Goal: Task Accomplishment & Management: Manage account settings

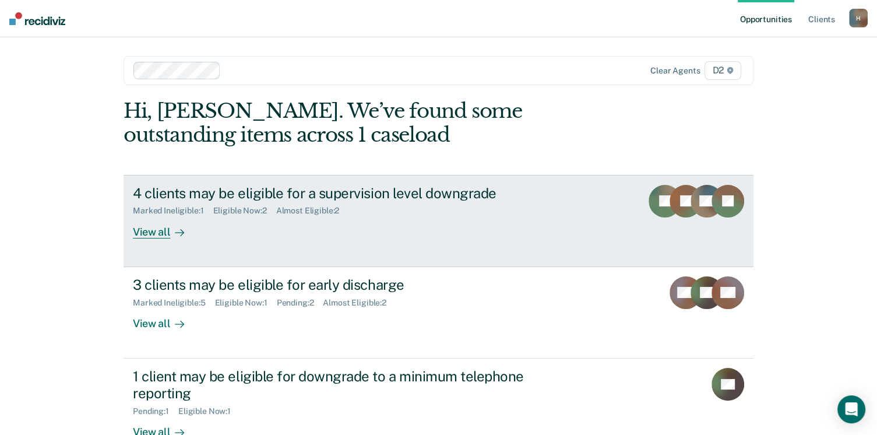
click at [145, 230] on div "View all" at bounding box center [165, 227] width 65 height 23
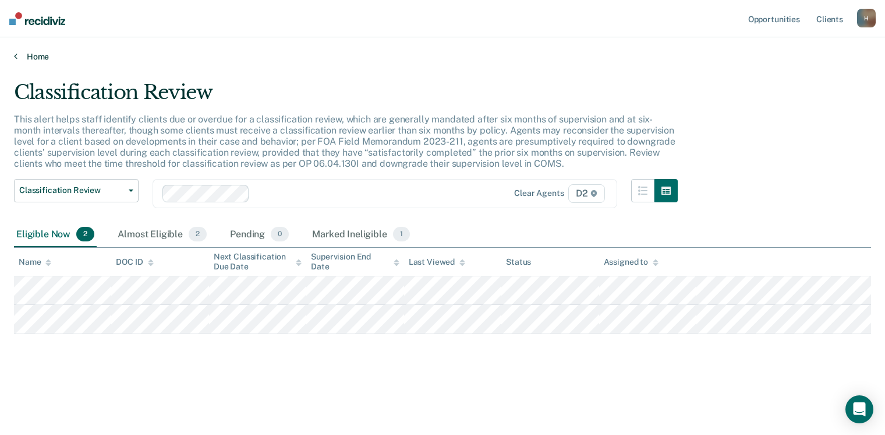
click at [19, 57] on link "Home" at bounding box center [443, 56] width 858 height 10
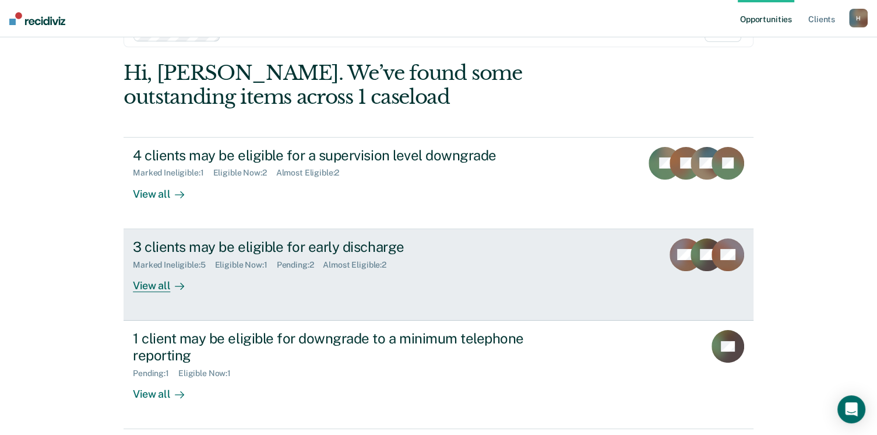
scroll to position [58, 0]
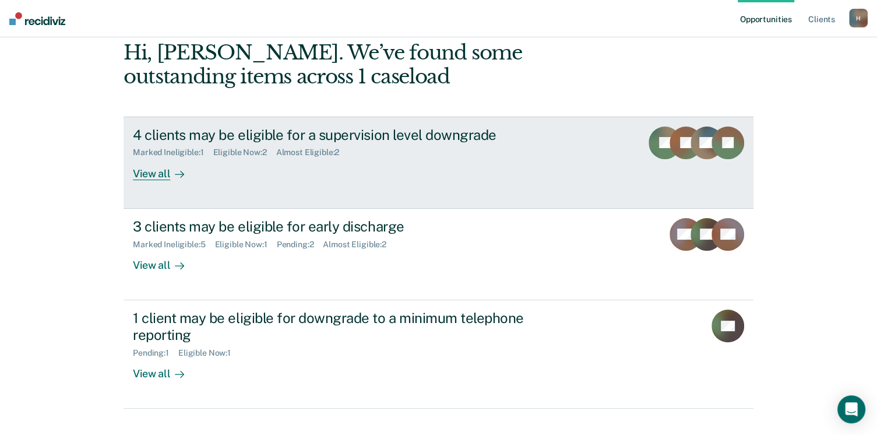
click at [155, 171] on div "View all" at bounding box center [165, 168] width 65 height 23
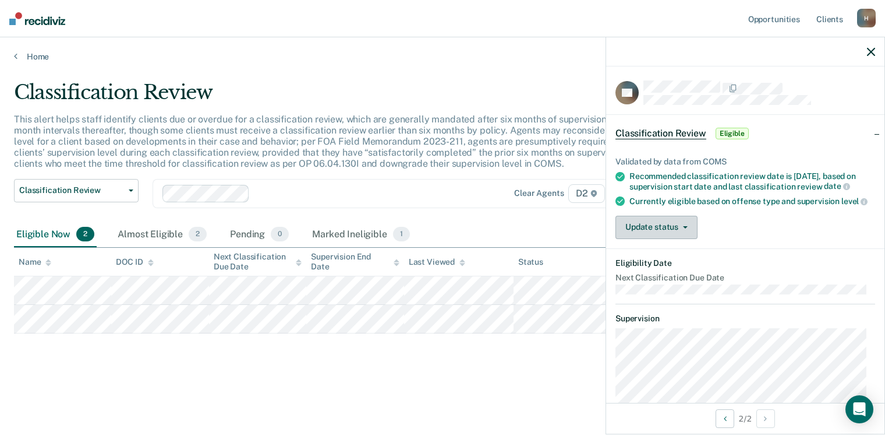
click at [669, 239] on button "Update status" at bounding box center [657, 227] width 82 height 23
click at [768, 248] on div "Validated by data from COMS Recommended classification review date is [DATE], b…" at bounding box center [745, 193] width 278 height 110
click at [874, 52] on icon "button" at bounding box center [871, 52] width 8 height 8
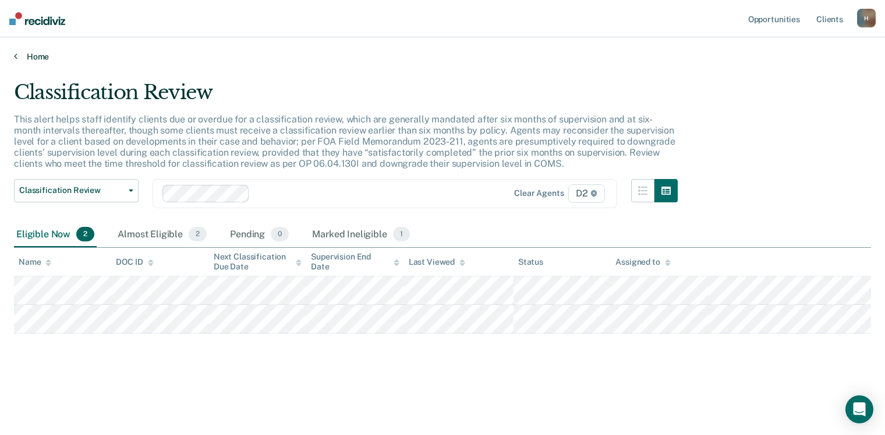
click at [14, 54] on icon at bounding box center [15, 55] width 3 height 9
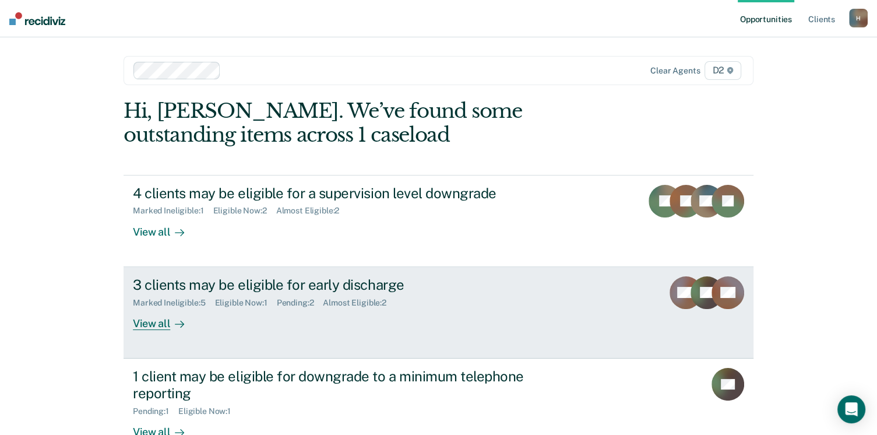
click at [154, 320] on div "View all" at bounding box center [165, 318] width 65 height 23
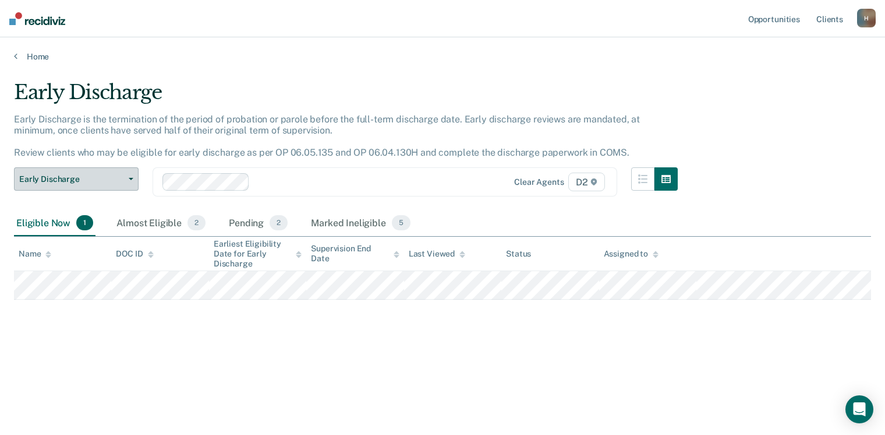
click at [68, 185] on button "Early Discharge" at bounding box center [76, 178] width 125 height 23
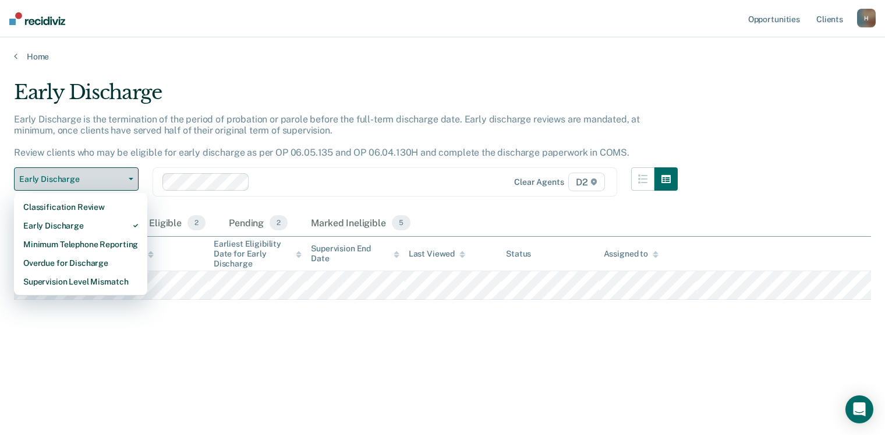
click at [76, 179] on span "Early Discharge" at bounding box center [71, 179] width 105 height 10
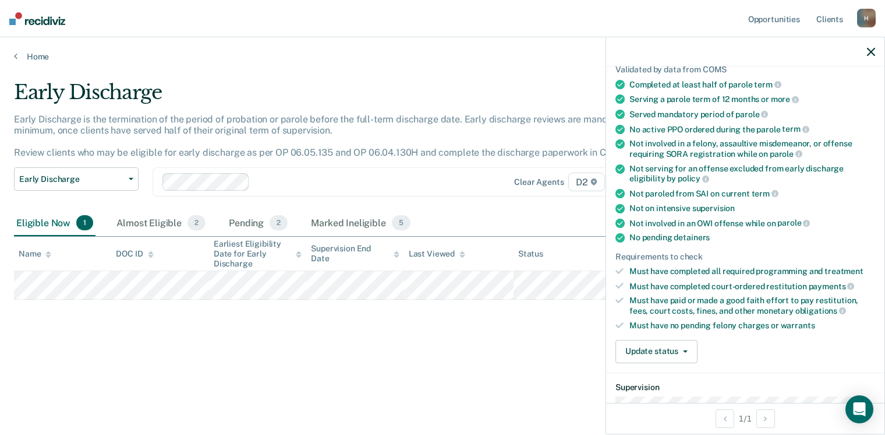
scroll to position [328, 0]
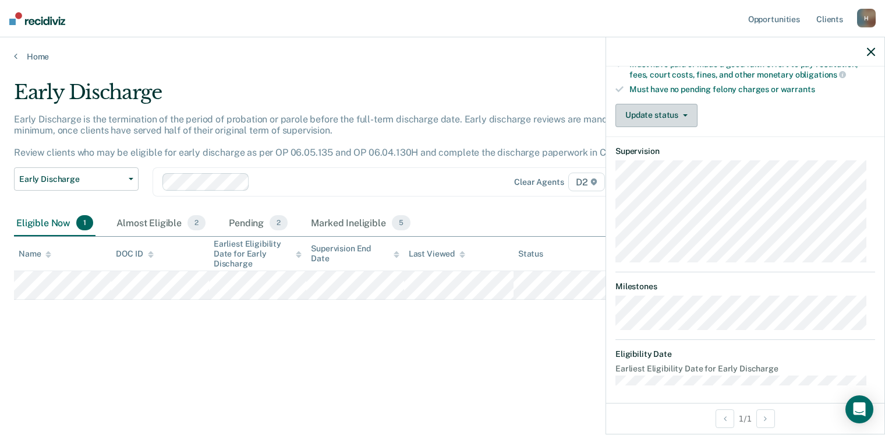
click at [654, 112] on button "Update status" at bounding box center [657, 115] width 82 height 23
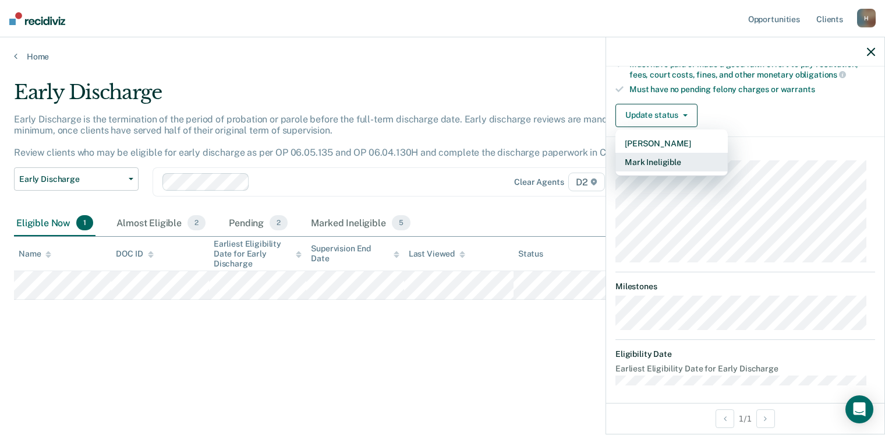
click at [664, 154] on button "Mark Ineligible" at bounding box center [672, 162] width 112 height 19
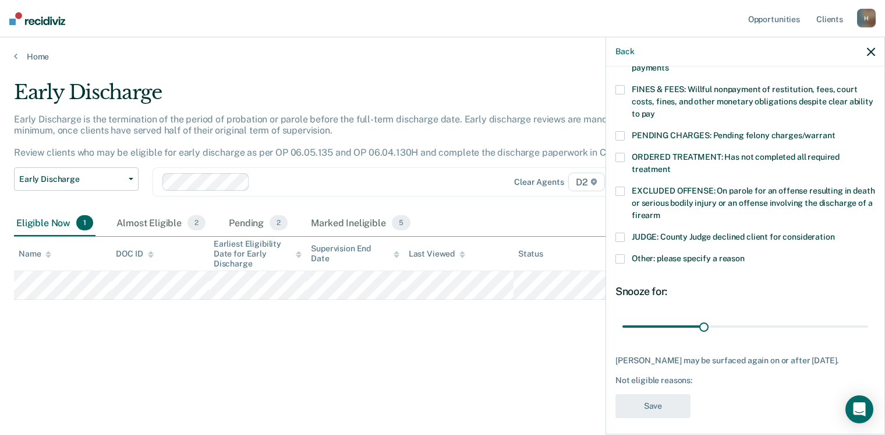
click at [623, 85] on span at bounding box center [620, 89] width 9 height 9
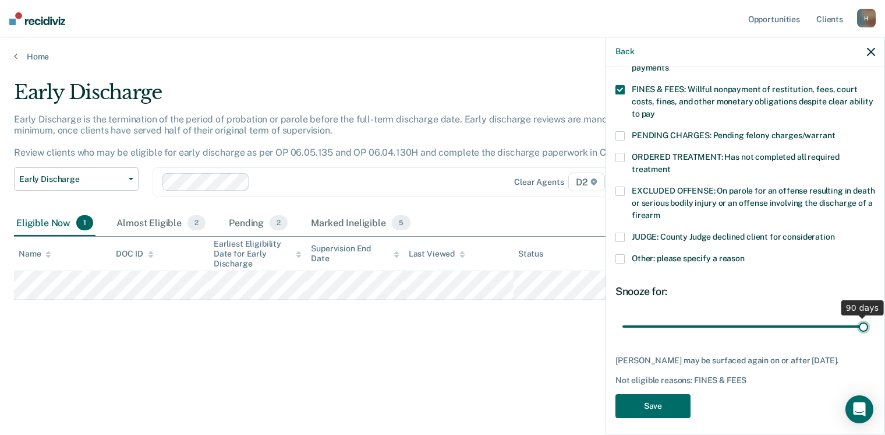
drag, startPoint x: 699, startPoint y: 310, endPoint x: 879, endPoint y: 304, distance: 180.1
type input "90"
click at [869, 316] on input "range" at bounding box center [746, 326] width 246 height 20
click at [641, 397] on button "Save" at bounding box center [653, 406] width 75 height 24
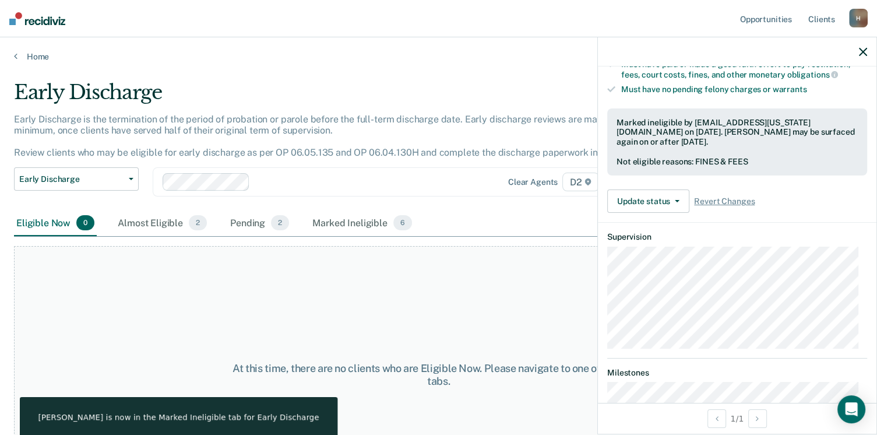
click at [508, 276] on div "At this time, there are no clients who are Eligible Now. Please navigate to one…" at bounding box center [438, 374] width 849 height 257
click at [859, 51] on icon "button" at bounding box center [863, 52] width 8 height 8
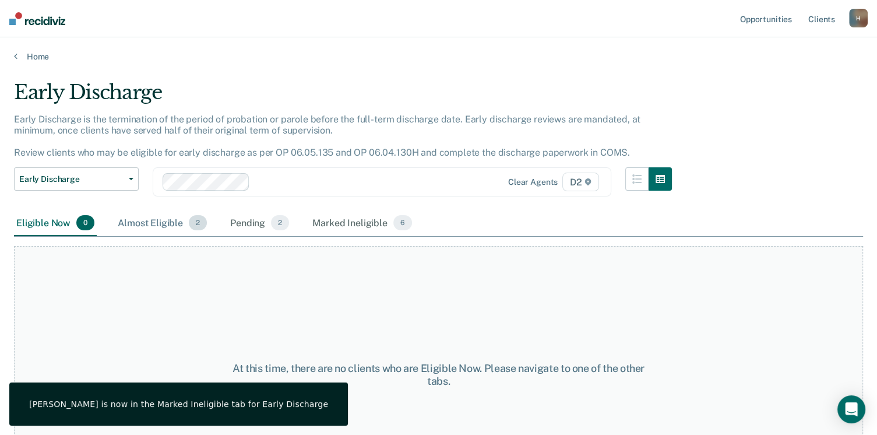
click at [165, 224] on div "Almost Eligible 2" at bounding box center [162, 223] width 94 height 26
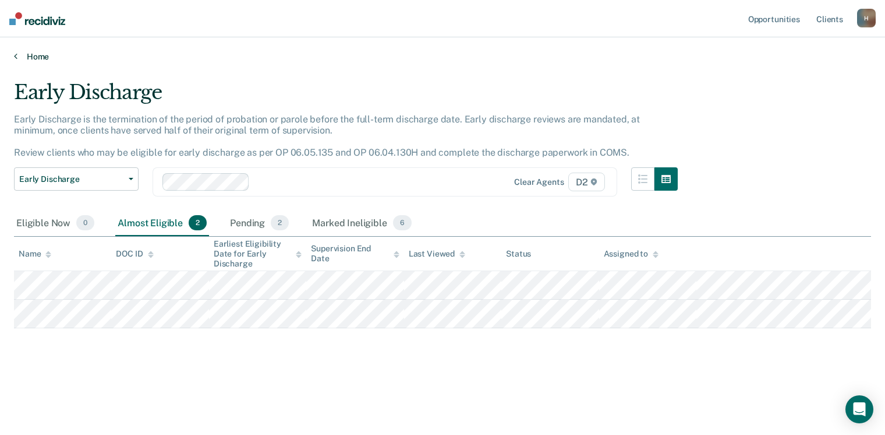
click at [17, 52] on link "Home" at bounding box center [443, 56] width 858 height 10
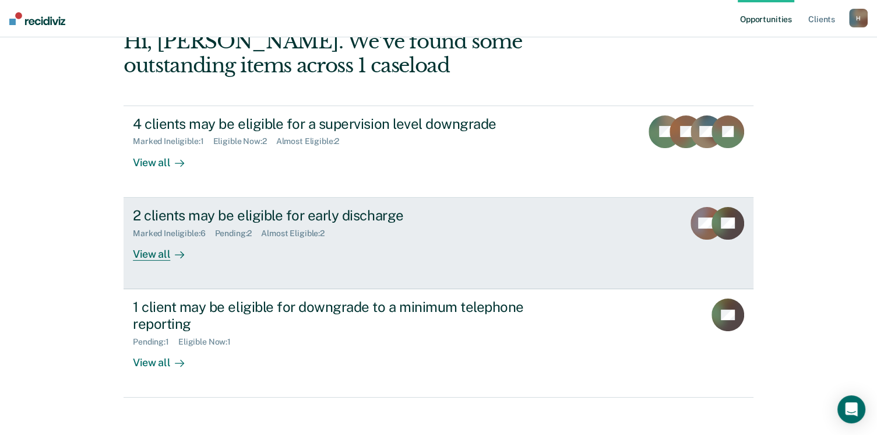
scroll to position [78, 0]
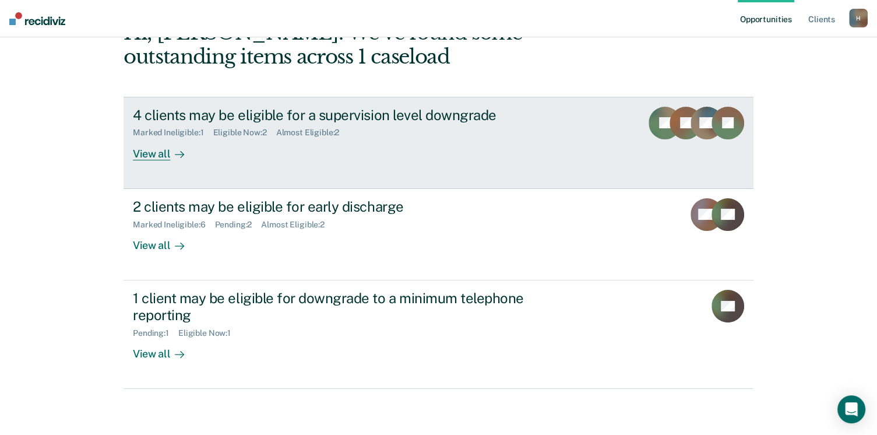
click at [154, 152] on div "View all" at bounding box center [165, 148] width 65 height 23
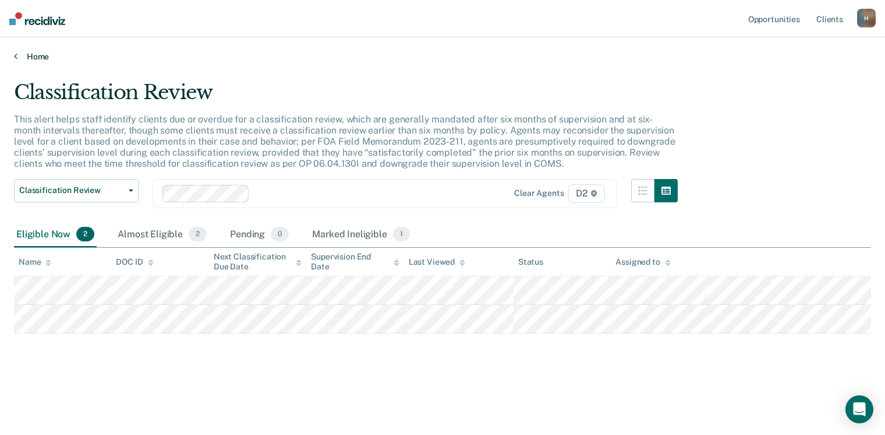
click at [33, 54] on link "Home" at bounding box center [443, 56] width 858 height 10
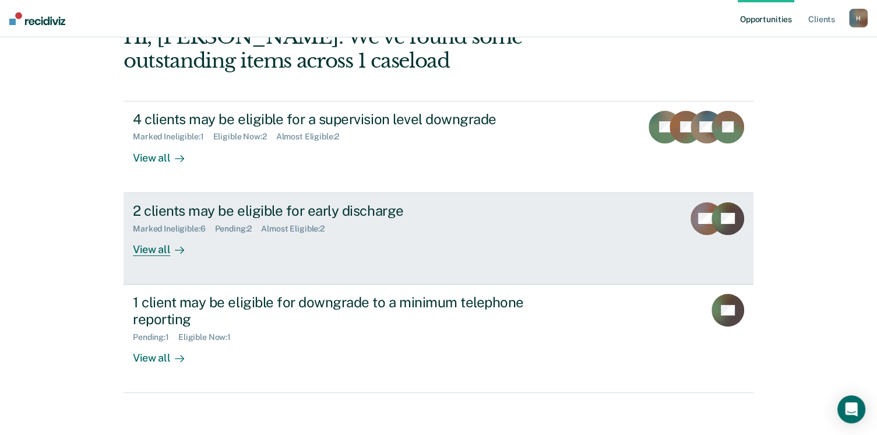
scroll to position [78, 0]
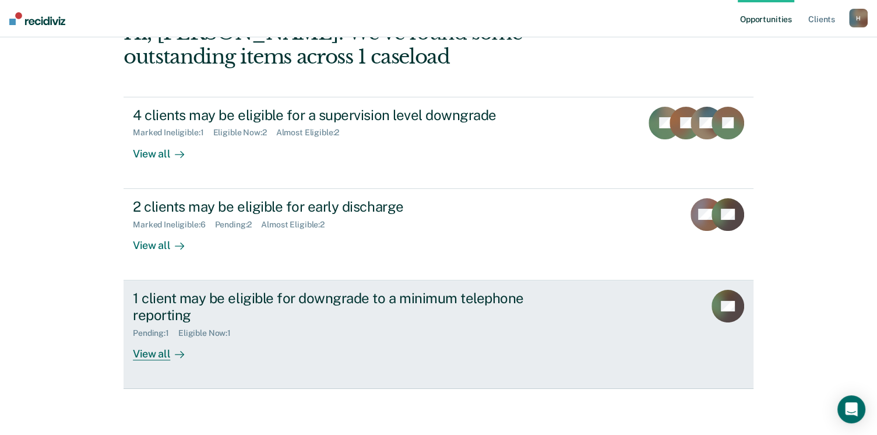
click at [149, 352] on div "View all" at bounding box center [165, 348] width 65 height 23
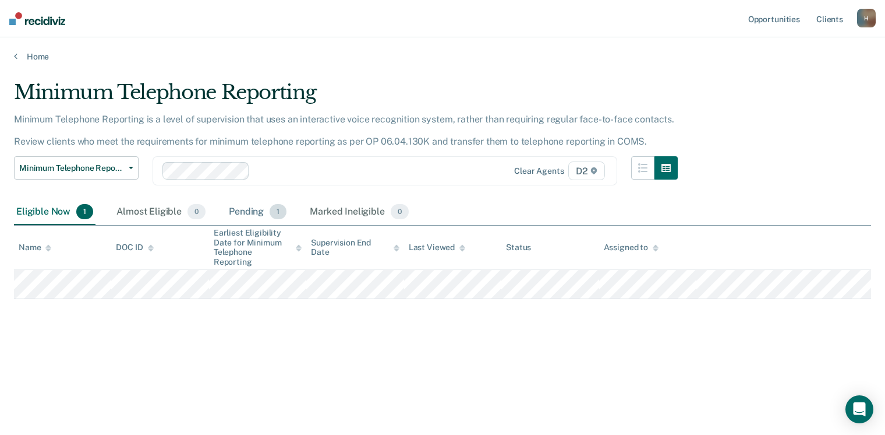
click at [242, 213] on div "Pending 1" at bounding box center [258, 212] width 62 height 26
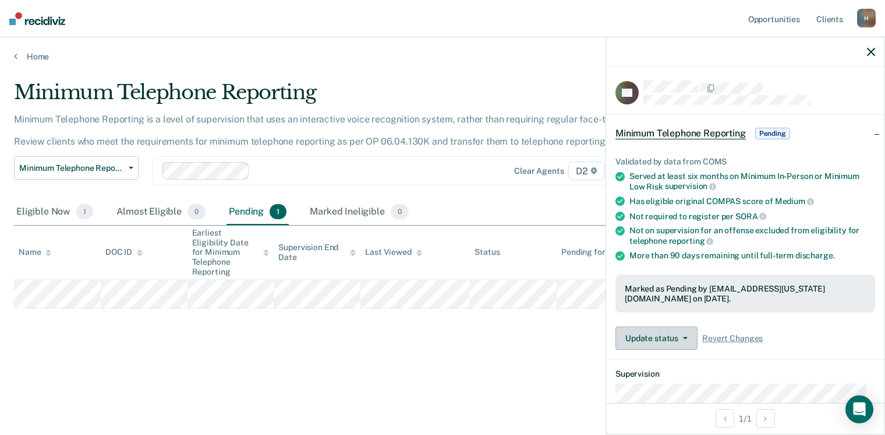
click at [641, 333] on button "Update status" at bounding box center [657, 337] width 82 height 23
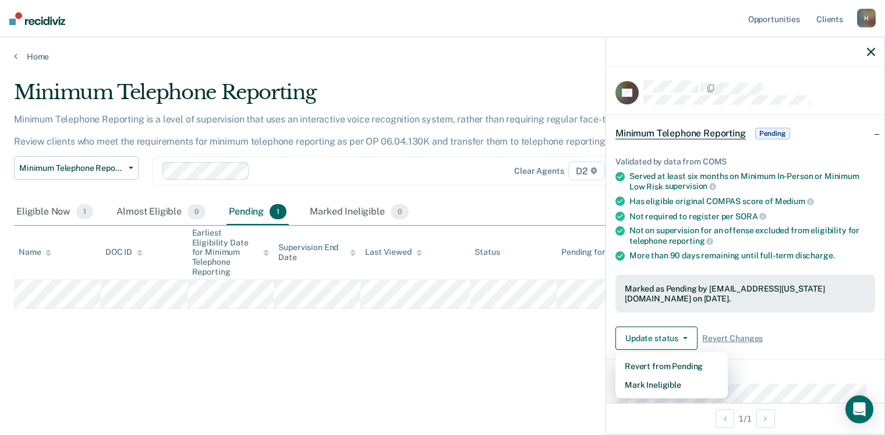
click at [560, 338] on div "Minimum Telephone Reporting Minimum Telephone Reporting is a level of supervisi…" at bounding box center [443, 213] width 858 height 267
click at [870, 52] on icon "button" at bounding box center [871, 52] width 8 height 8
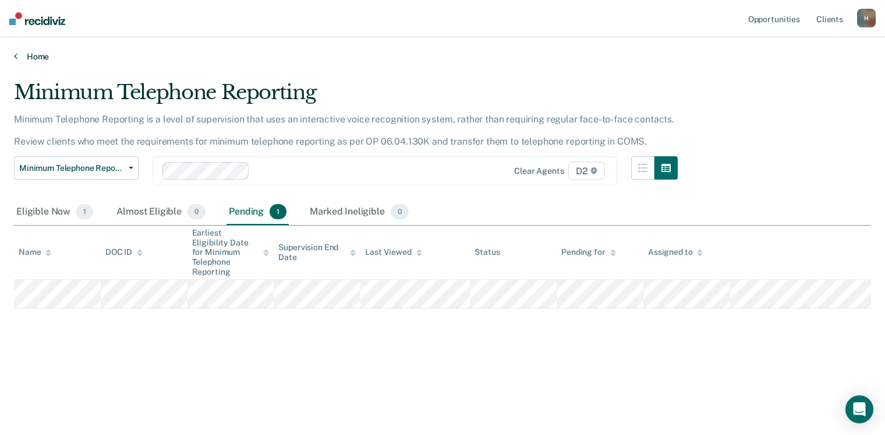
click at [36, 57] on link "Home" at bounding box center [443, 56] width 858 height 10
